Goal: Transaction & Acquisition: Book appointment/travel/reservation

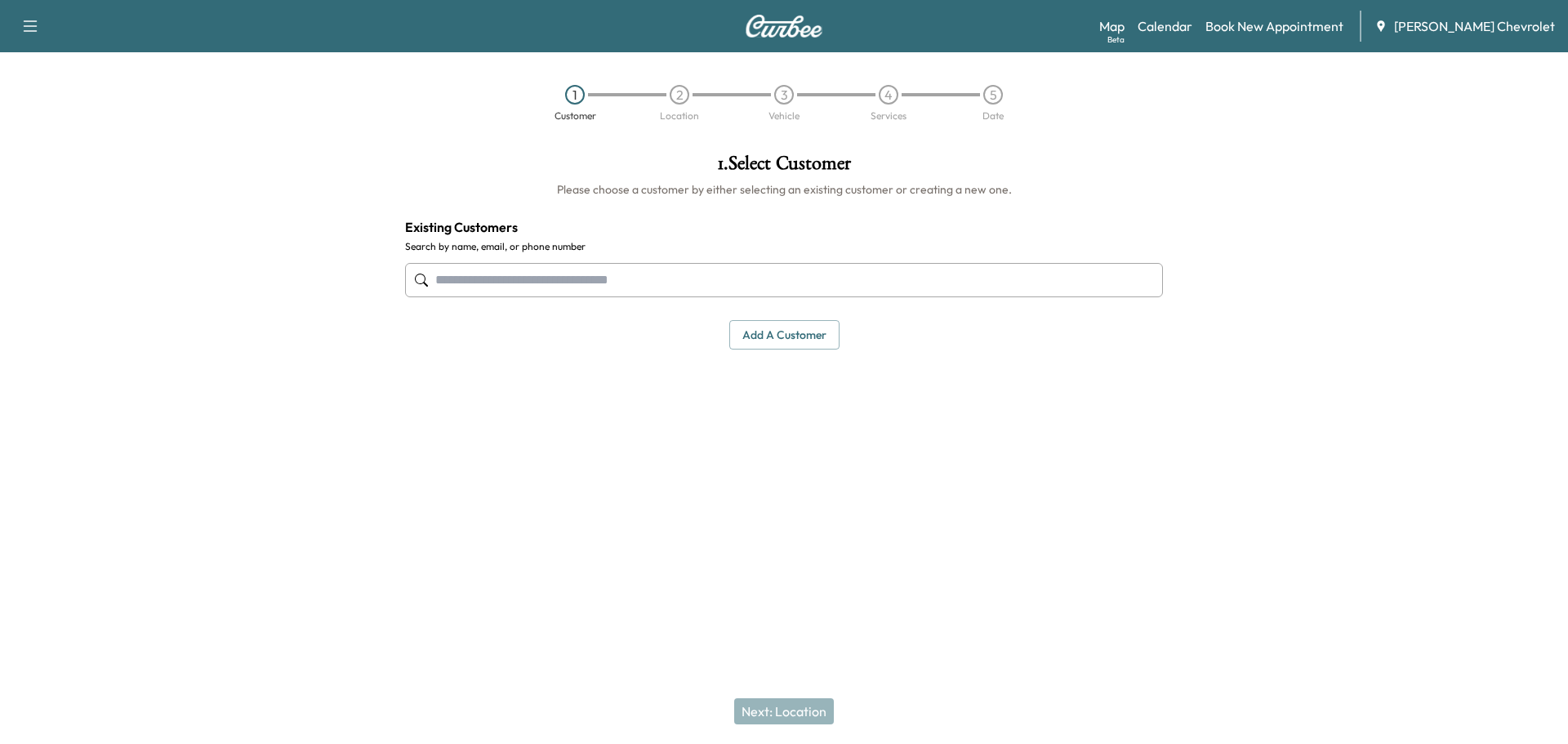
click at [812, 287] on input "text" at bounding box center [784, 281] width 758 height 35
click at [814, 284] on input "text" at bounding box center [784, 281] width 758 height 35
click at [586, 291] on input "text" at bounding box center [784, 281] width 758 height 35
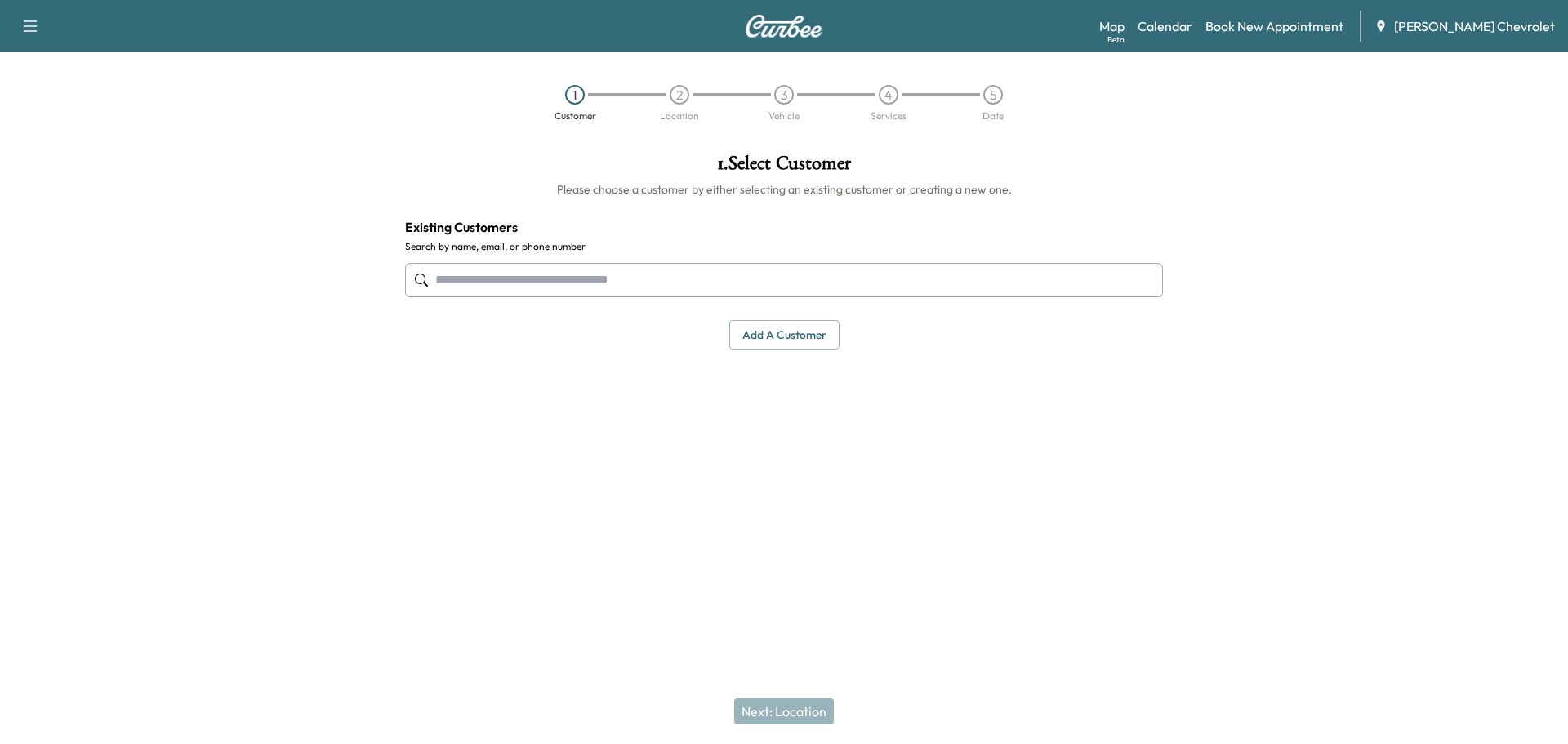
click at [586, 291] on input "text" at bounding box center [784, 281] width 758 height 35
click at [797, 273] on input "text" at bounding box center [784, 281] width 758 height 35
click at [796, 273] on input "text" at bounding box center [784, 281] width 758 height 35
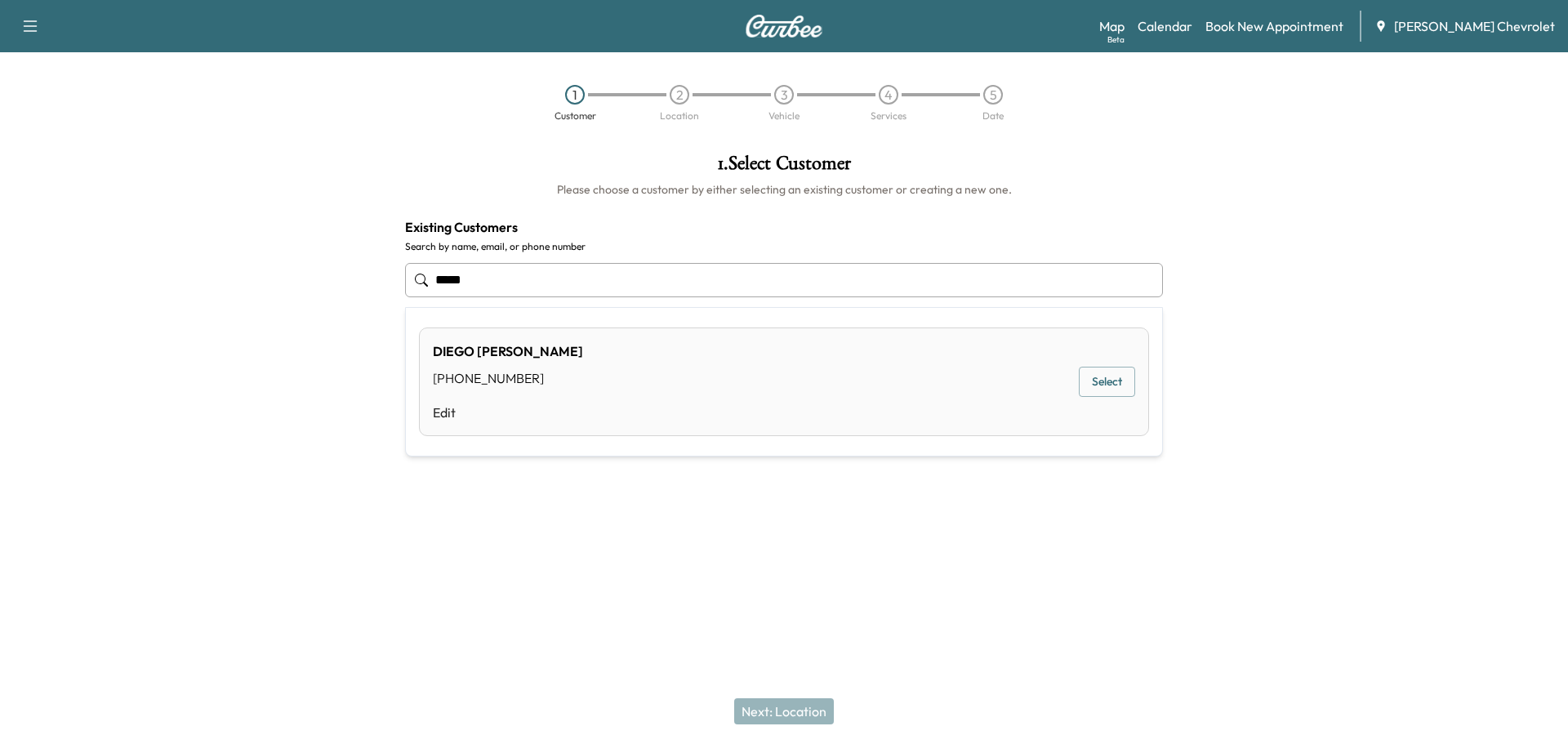
type input "*****"
